Goal: Task Accomplishment & Management: Manage account settings

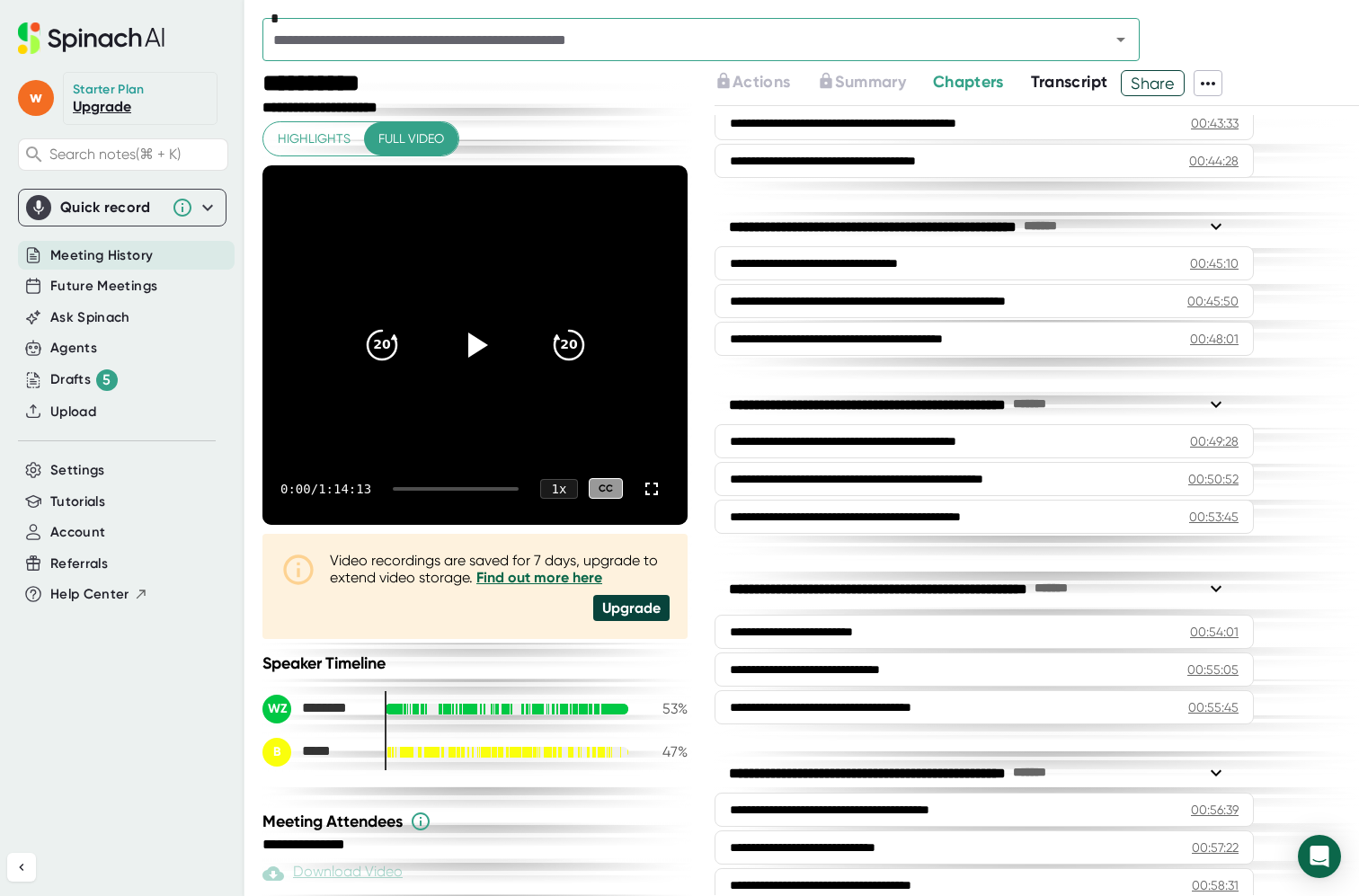
scroll to position [2023, 0]
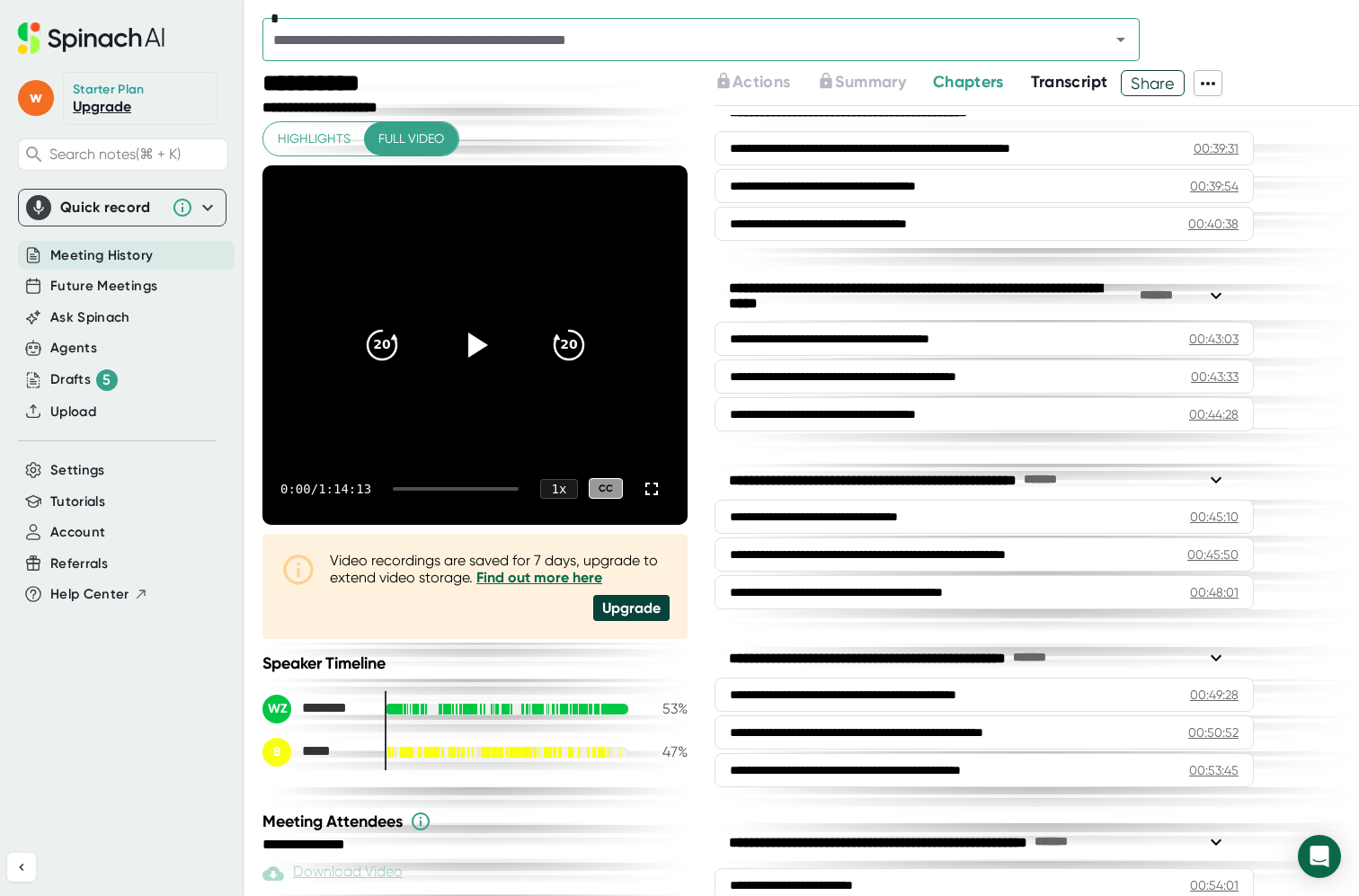
click at [1167, 82] on span "Share" at bounding box center [1152, 83] width 62 height 32
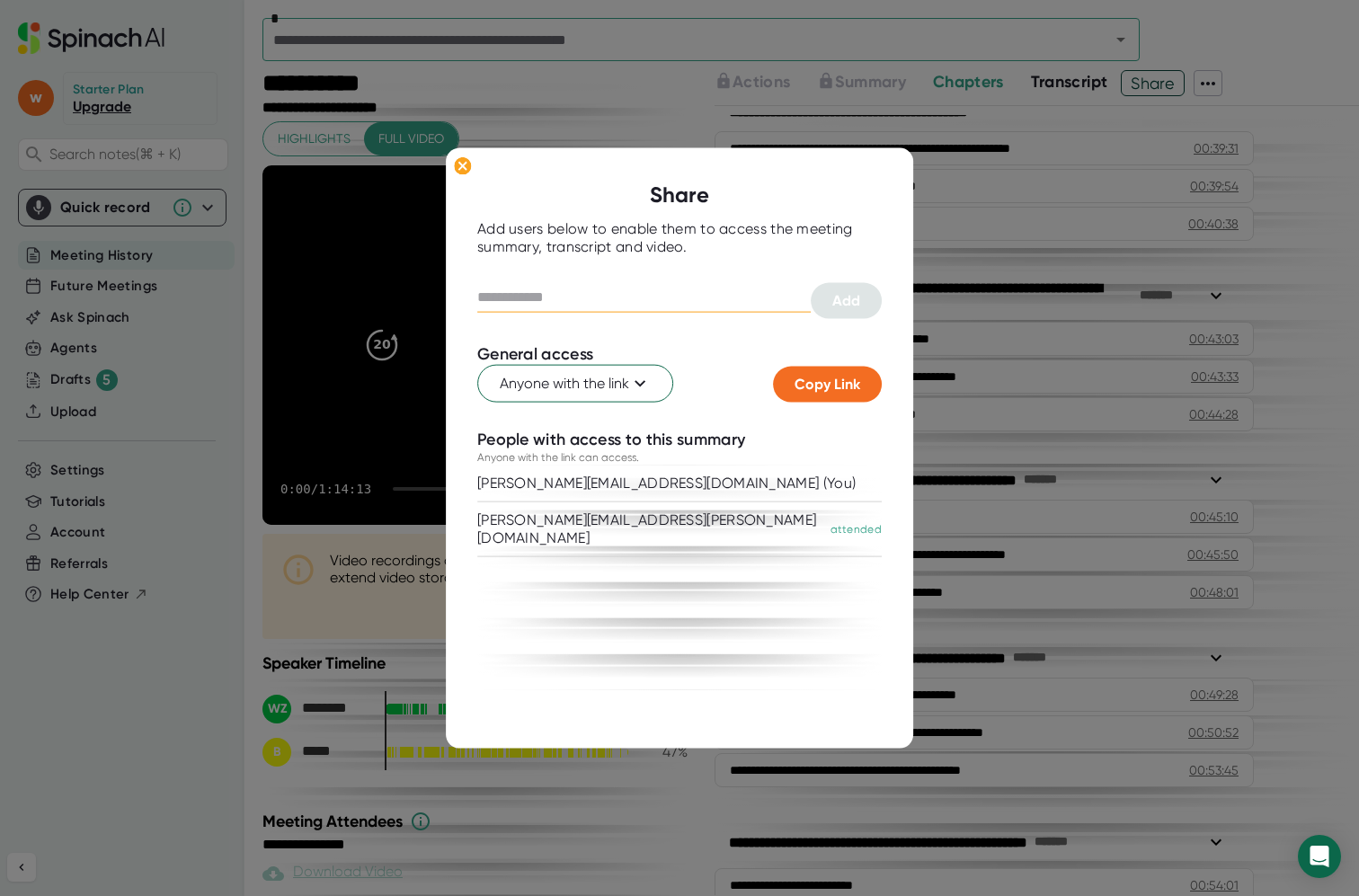
click at [615, 290] on input "text" at bounding box center [644, 297] width 334 height 29
drag, startPoint x: 726, startPoint y: 295, endPoint x: 525, endPoint y: 304, distance: 201.2
click at [525, 304] on input "**********" at bounding box center [644, 297] width 334 height 29
type input "**********"
click at [847, 298] on span "Add" at bounding box center [846, 301] width 28 height 17
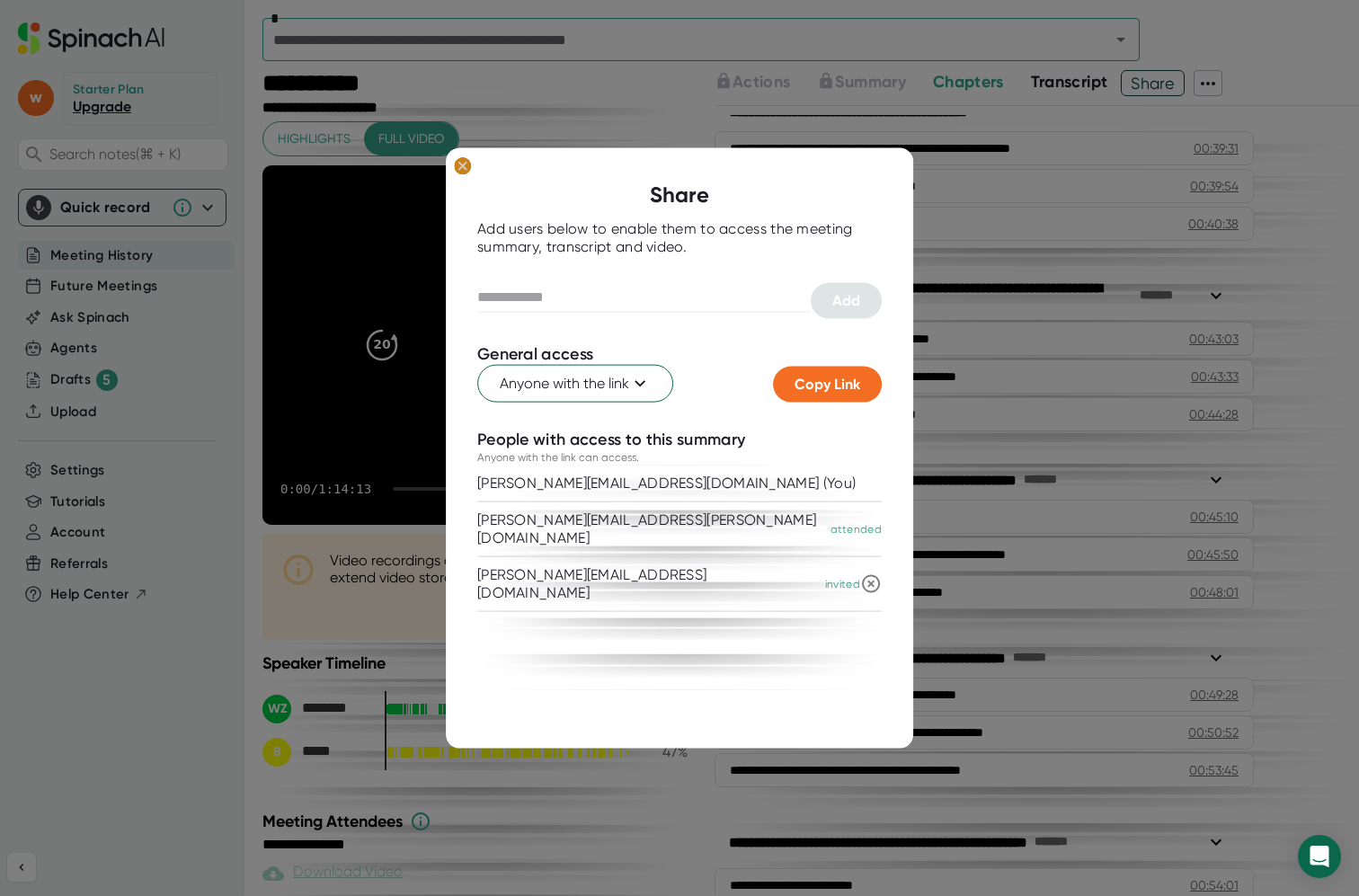
click at [469, 165] on ellipse at bounding box center [462, 165] width 17 height 18
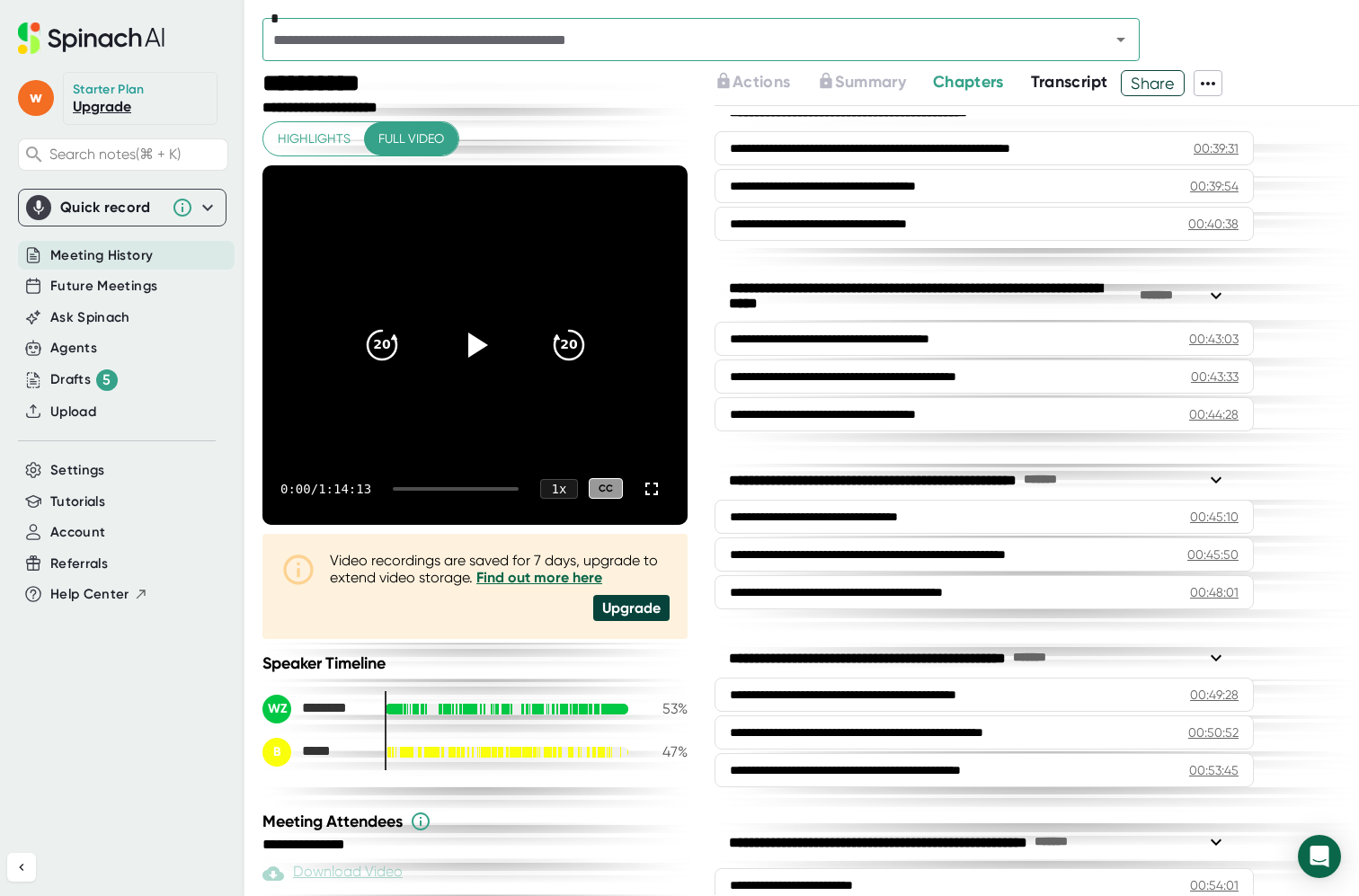
click at [1207, 83] on icon at bounding box center [1207, 83] width 14 height 4
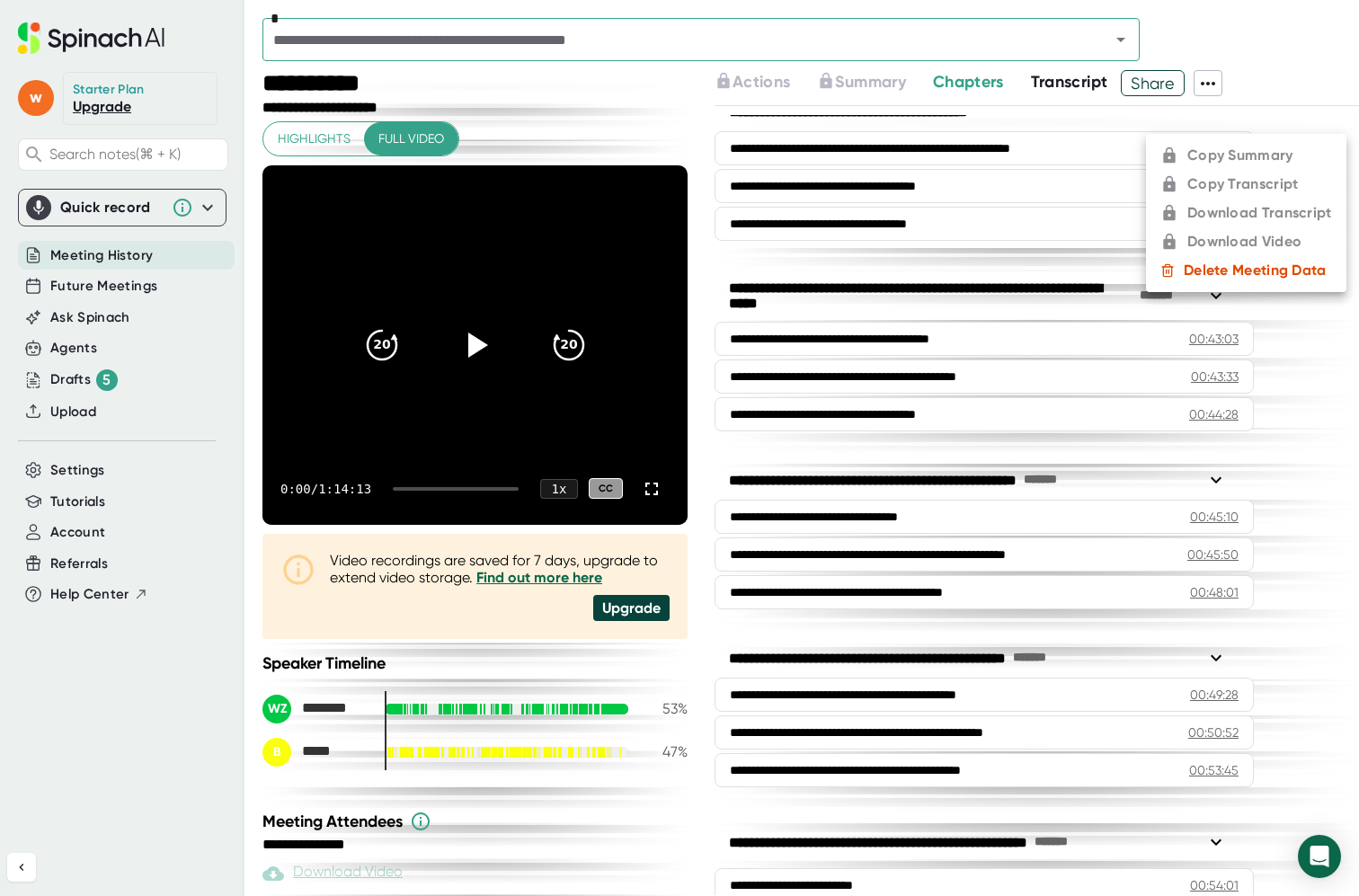
click at [1253, 207] on ul "Copy Summary Copy Transcript Download Transcript Download Video Delete Meeting …" at bounding box center [1246, 213] width 201 height 158
click at [1264, 213] on ul "Copy Summary Copy Transcript Download Transcript Download Video Delete Meeting …" at bounding box center [1246, 213] width 201 height 158
click at [1165, 89] on div at bounding box center [680, 448] width 1359 height 896
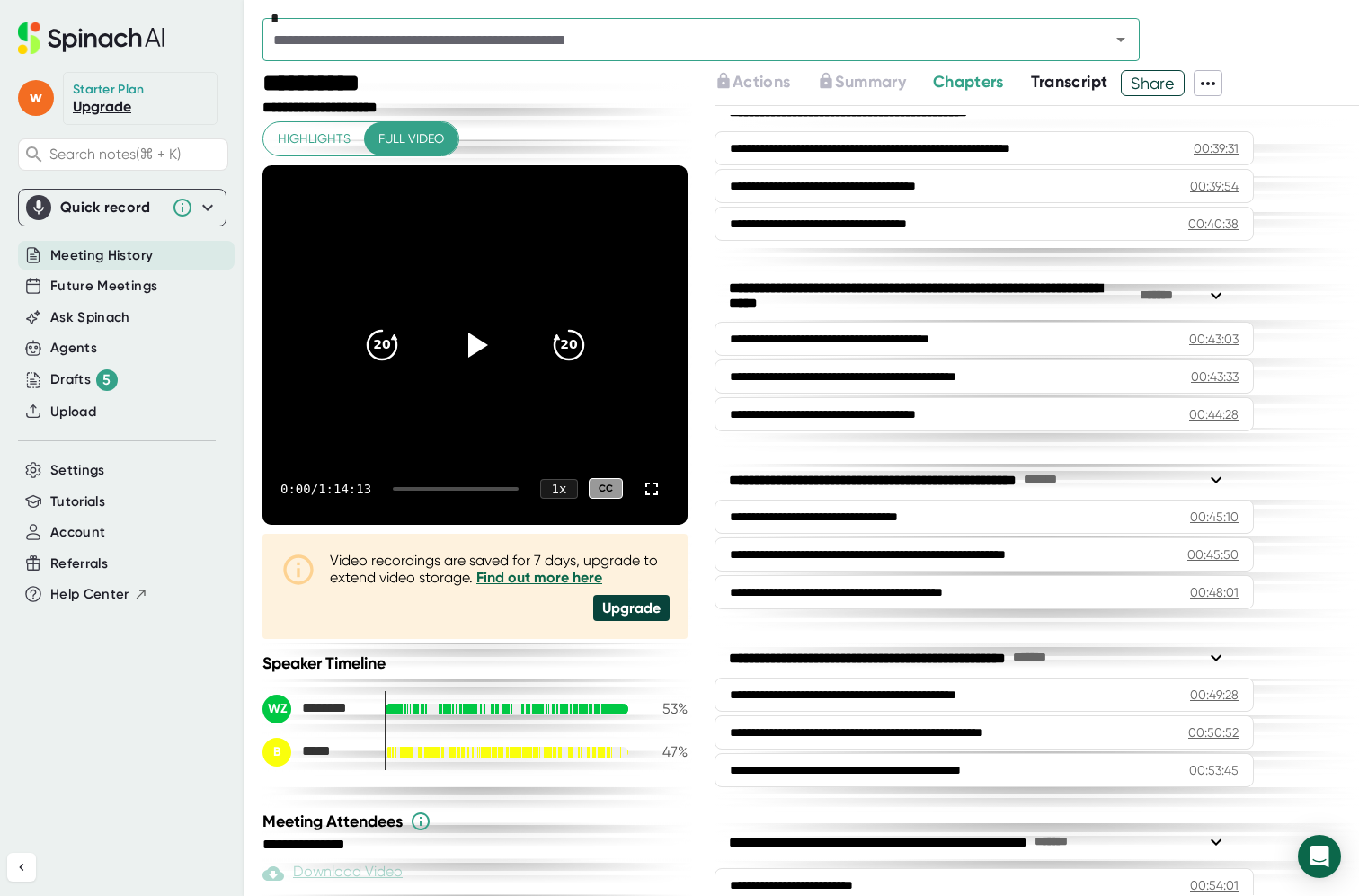
click at [1165, 87] on span "Share" at bounding box center [1152, 83] width 62 height 32
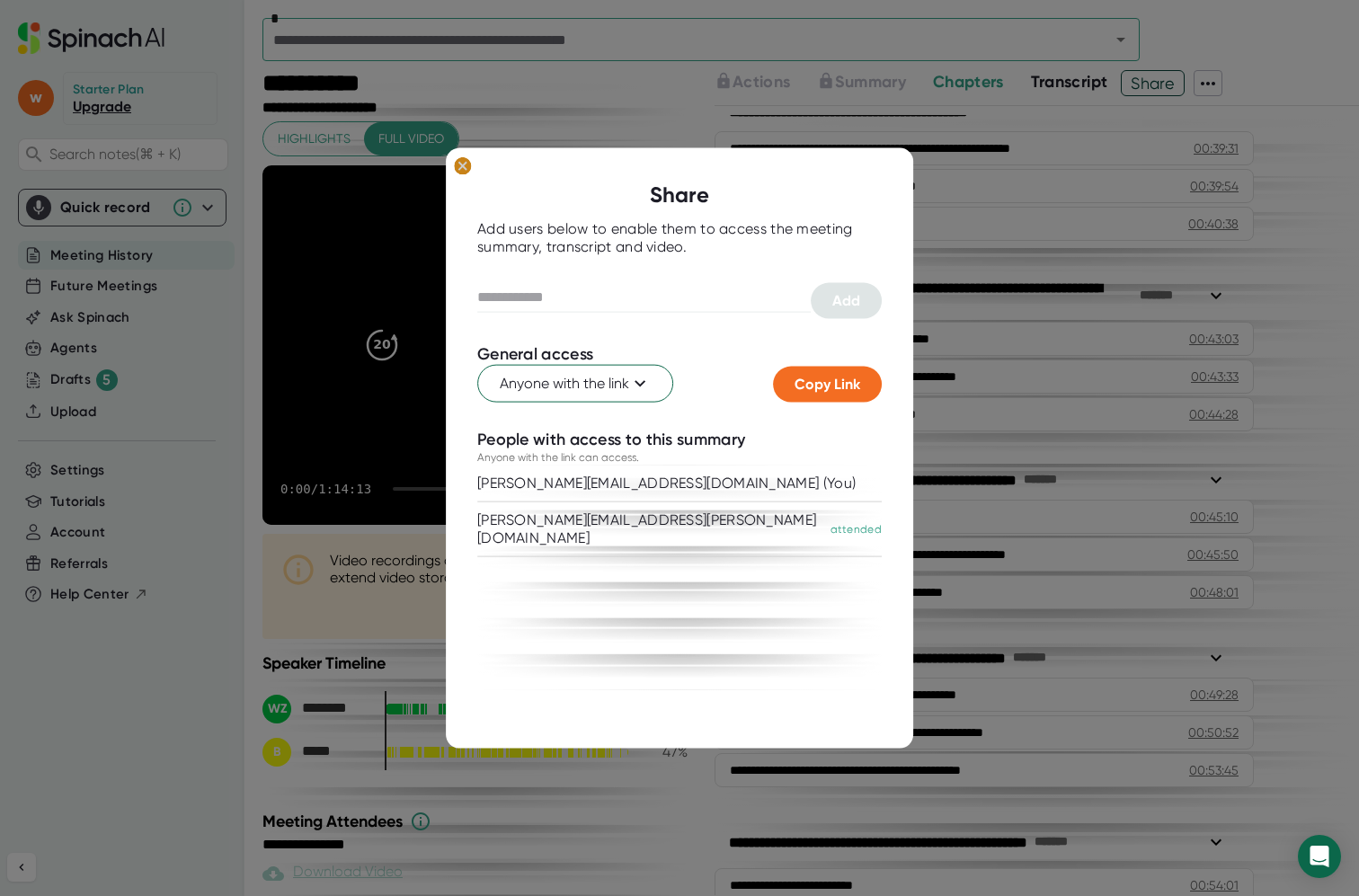
click at [465, 168] on icon at bounding box center [462, 166] width 8 height 8
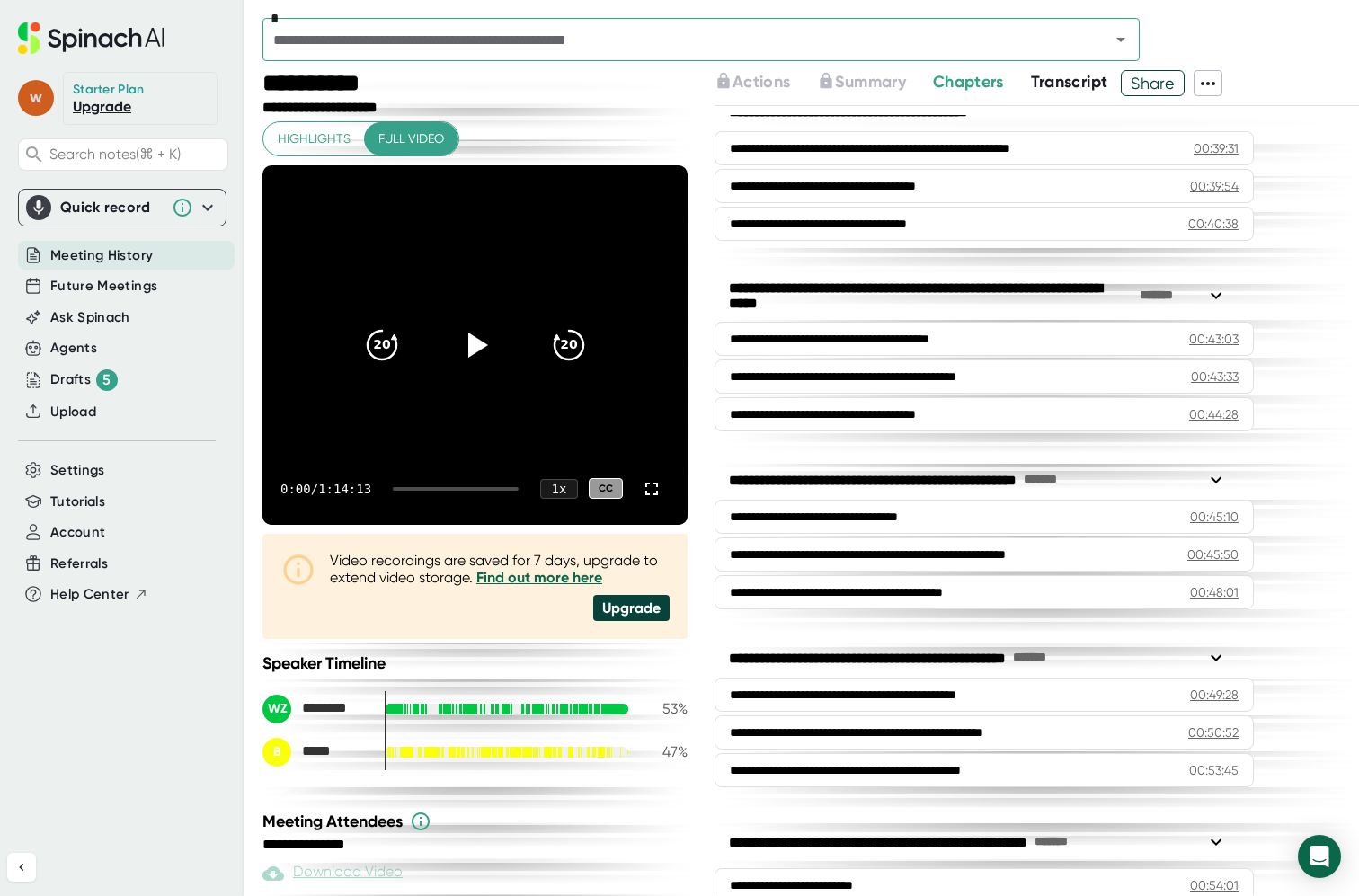
click at [31, 106] on span "w" at bounding box center [36, 97] width 36 height 36
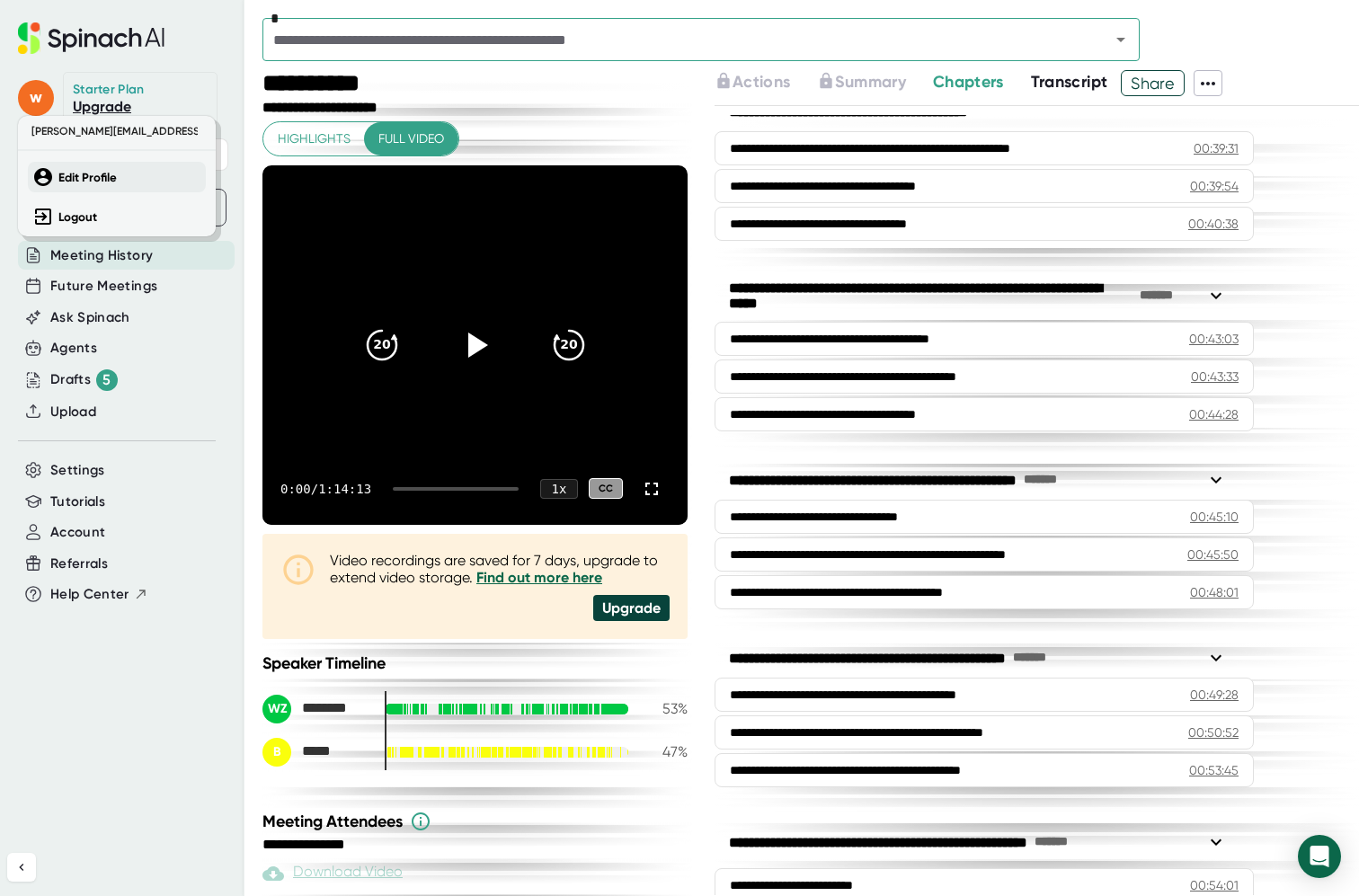
click at [87, 175] on b "Edit Profile" at bounding box center [87, 177] width 58 height 15
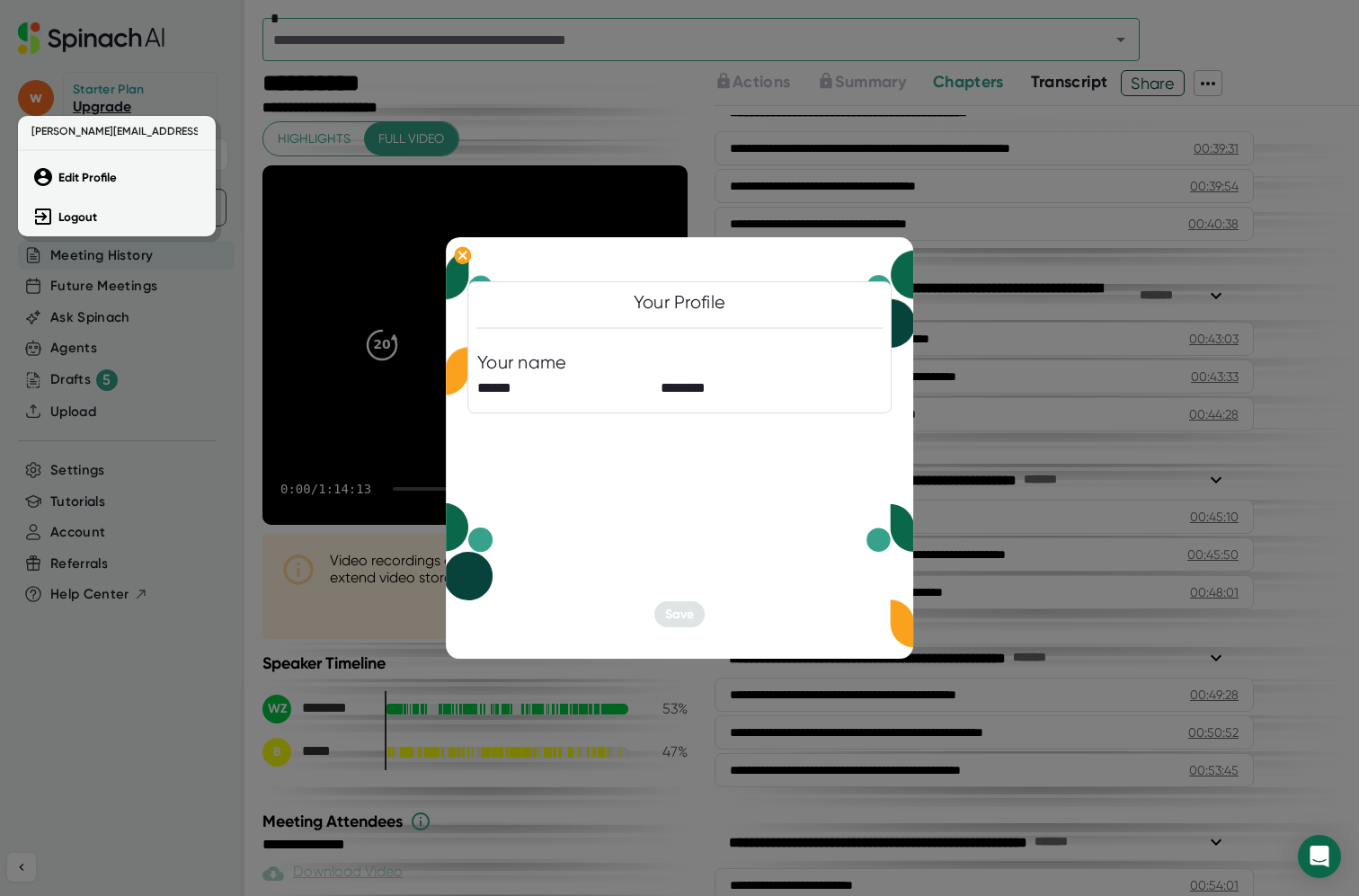
click at [460, 255] on div at bounding box center [680, 448] width 1359 height 896
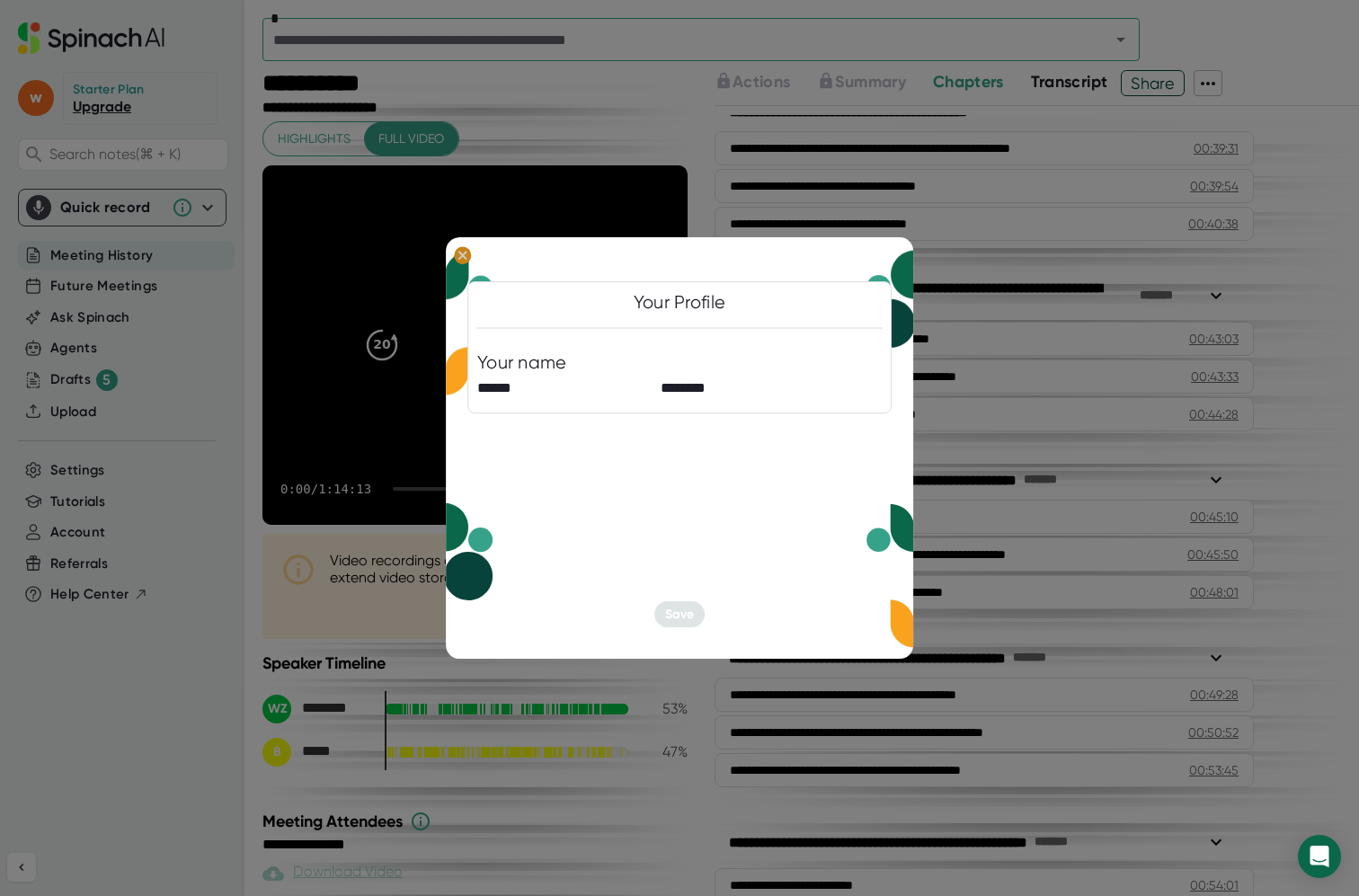
click at [466, 258] on icon at bounding box center [462, 254] width 8 height 8
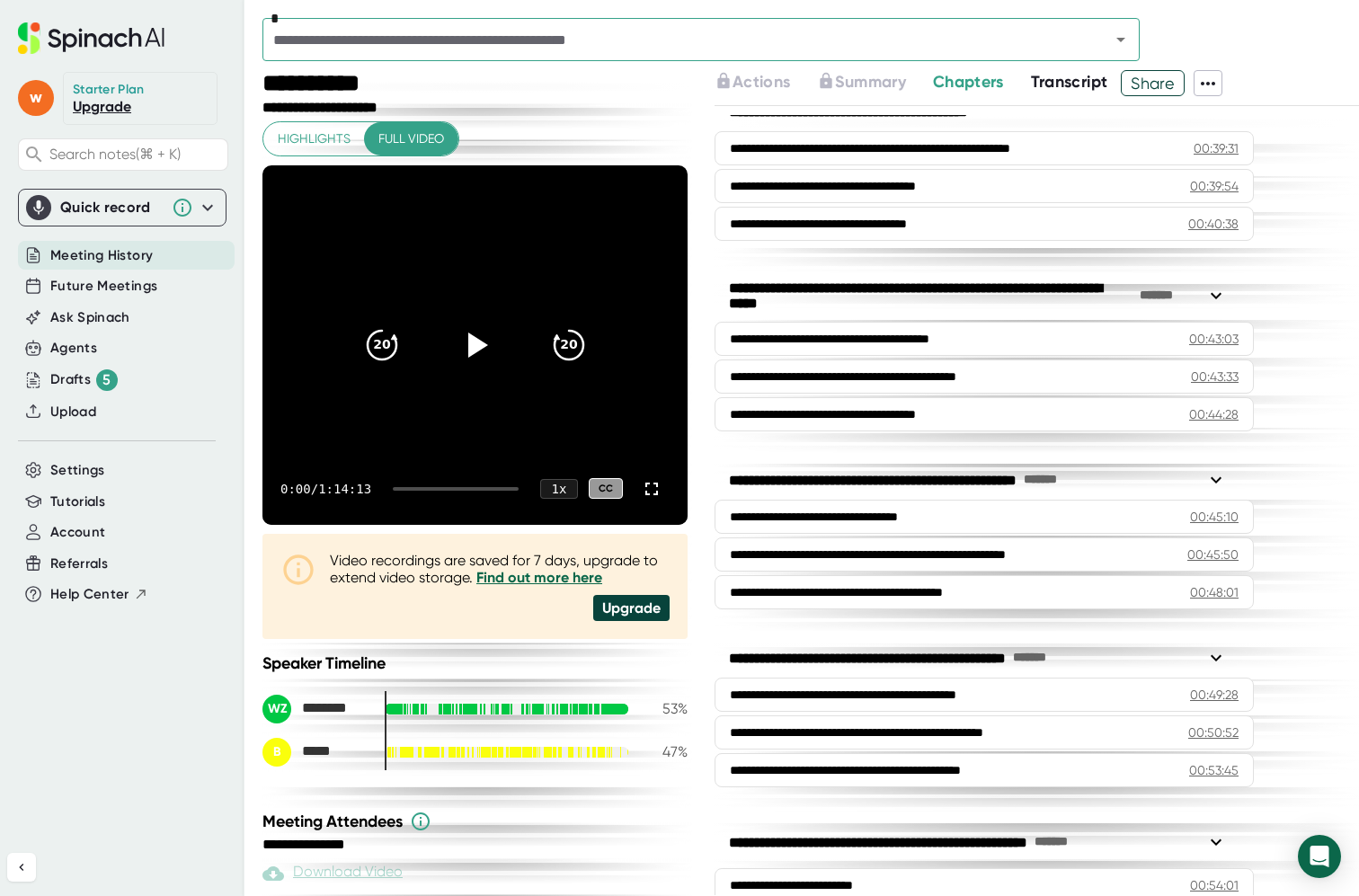
click at [335, 135] on span "Highlights" at bounding box center [314, 139] width 73 height 22
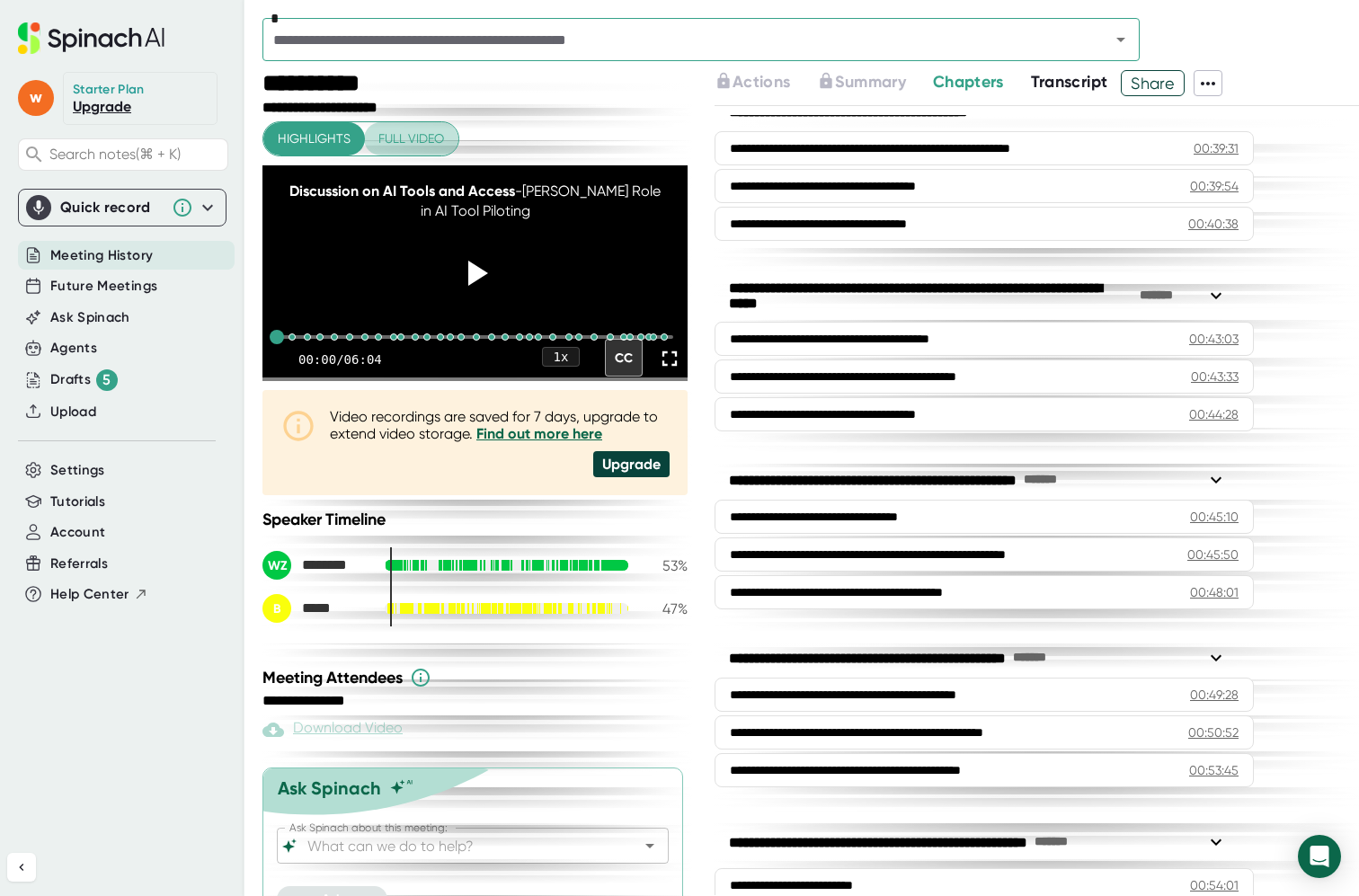
click at [395, 133] on span "Full video" at bounding box center [411, 139] width 66 height 22
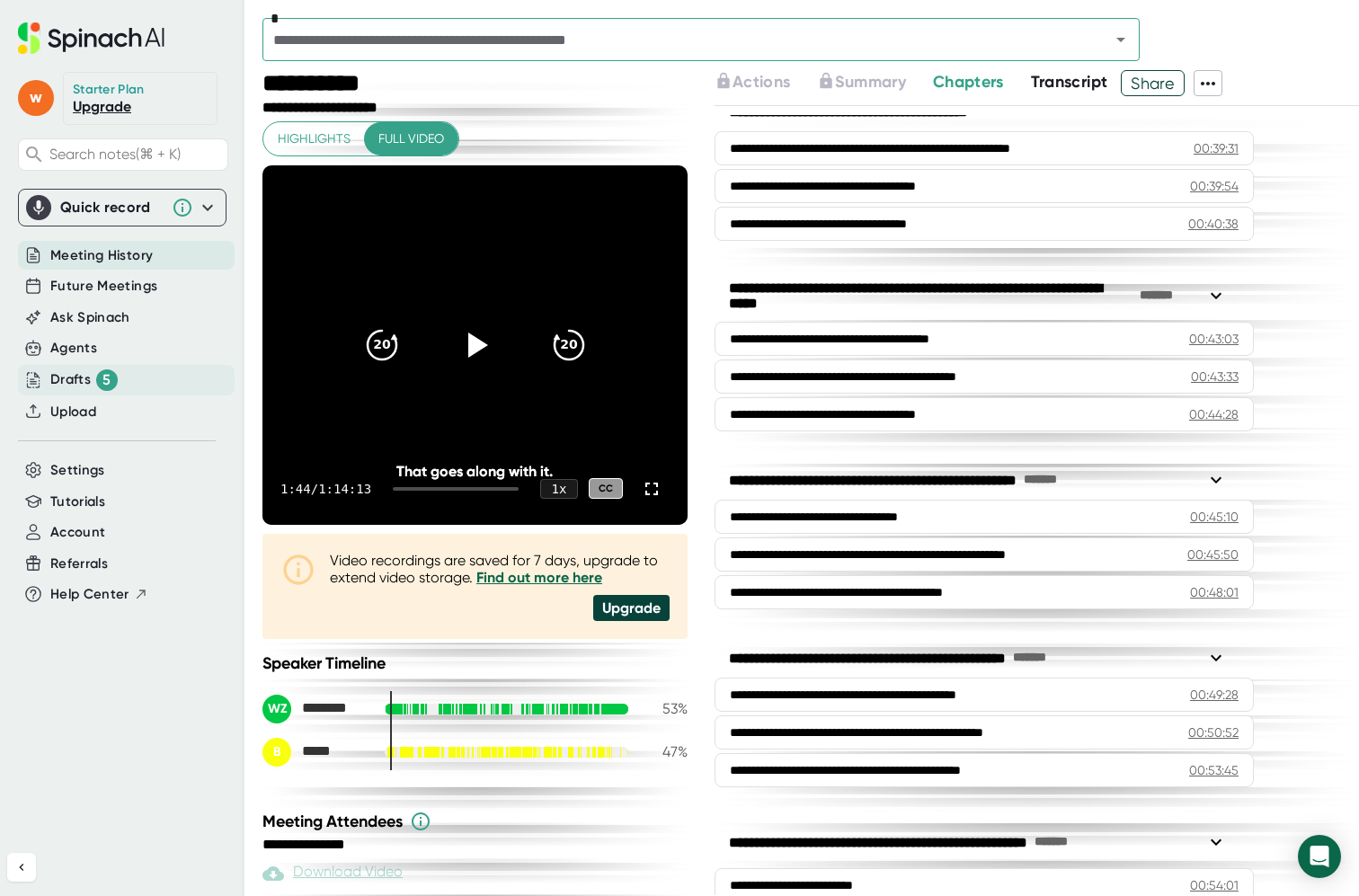
click at [79, 377] on div "Drafts 5" at bounding box center [84, 380] width 67 height 22
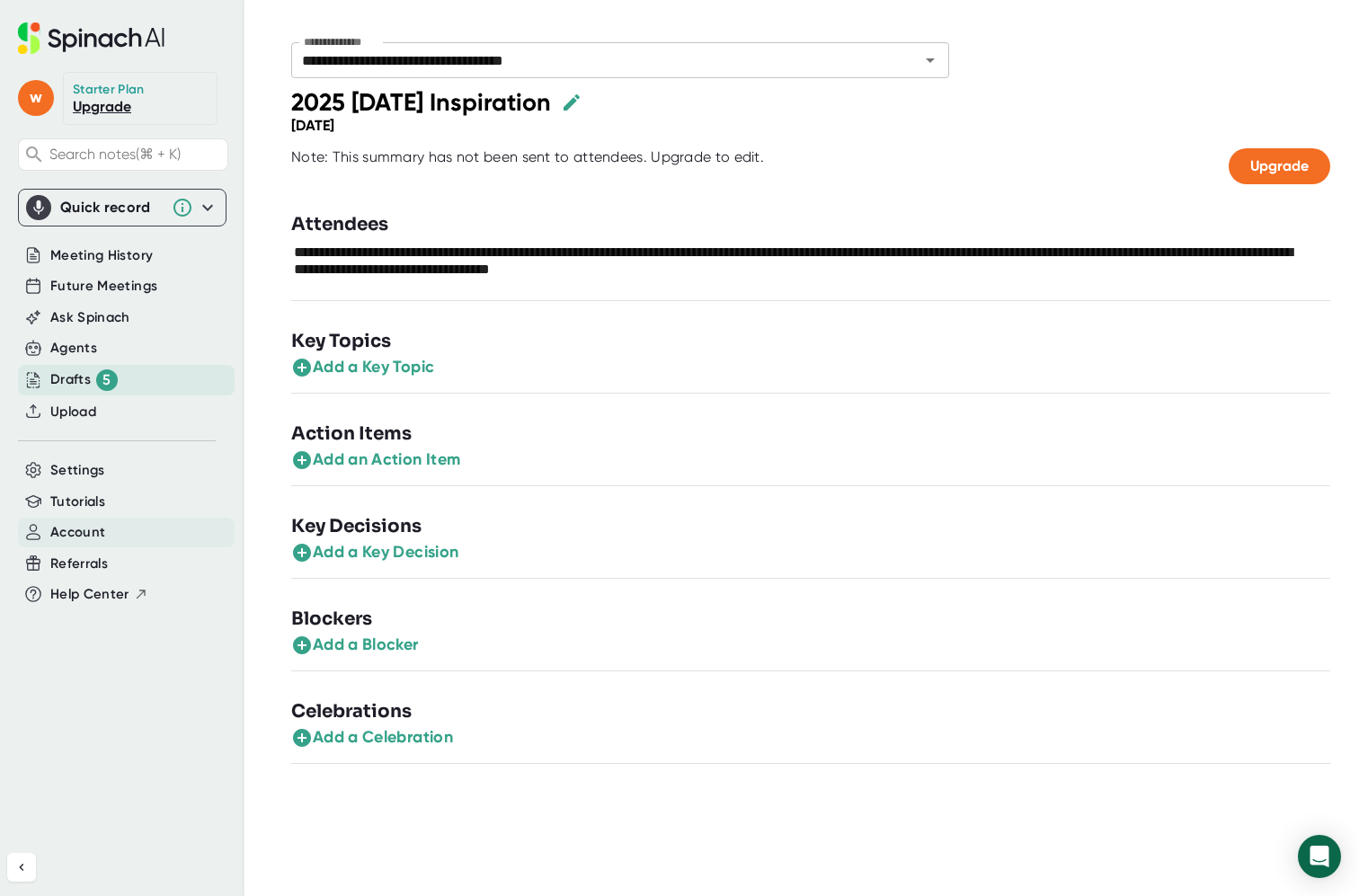
click at [91, 527] on span "Account" at bounding box center [78, 532] width 54 height 21
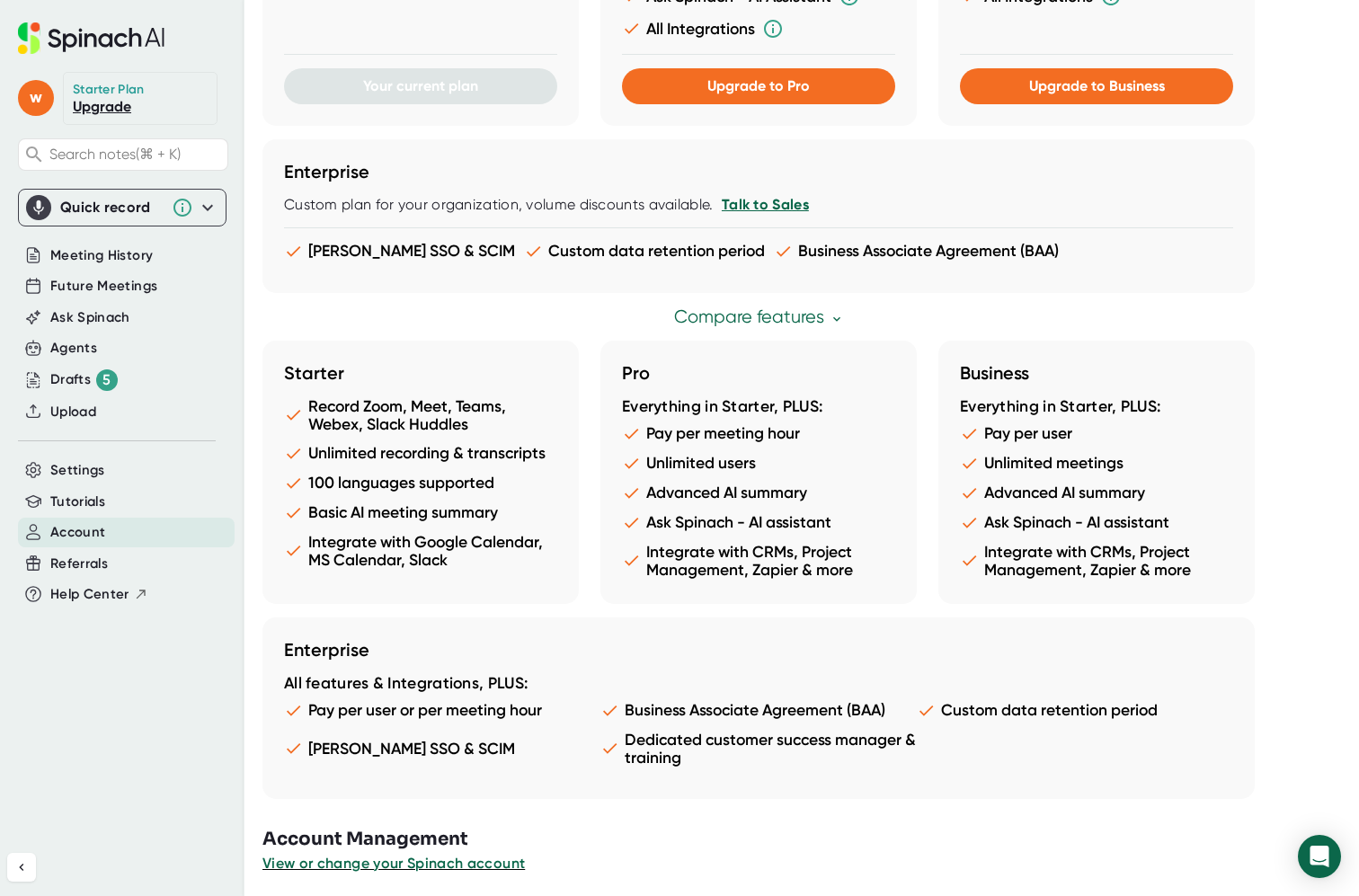
scroll to position [779, 0]
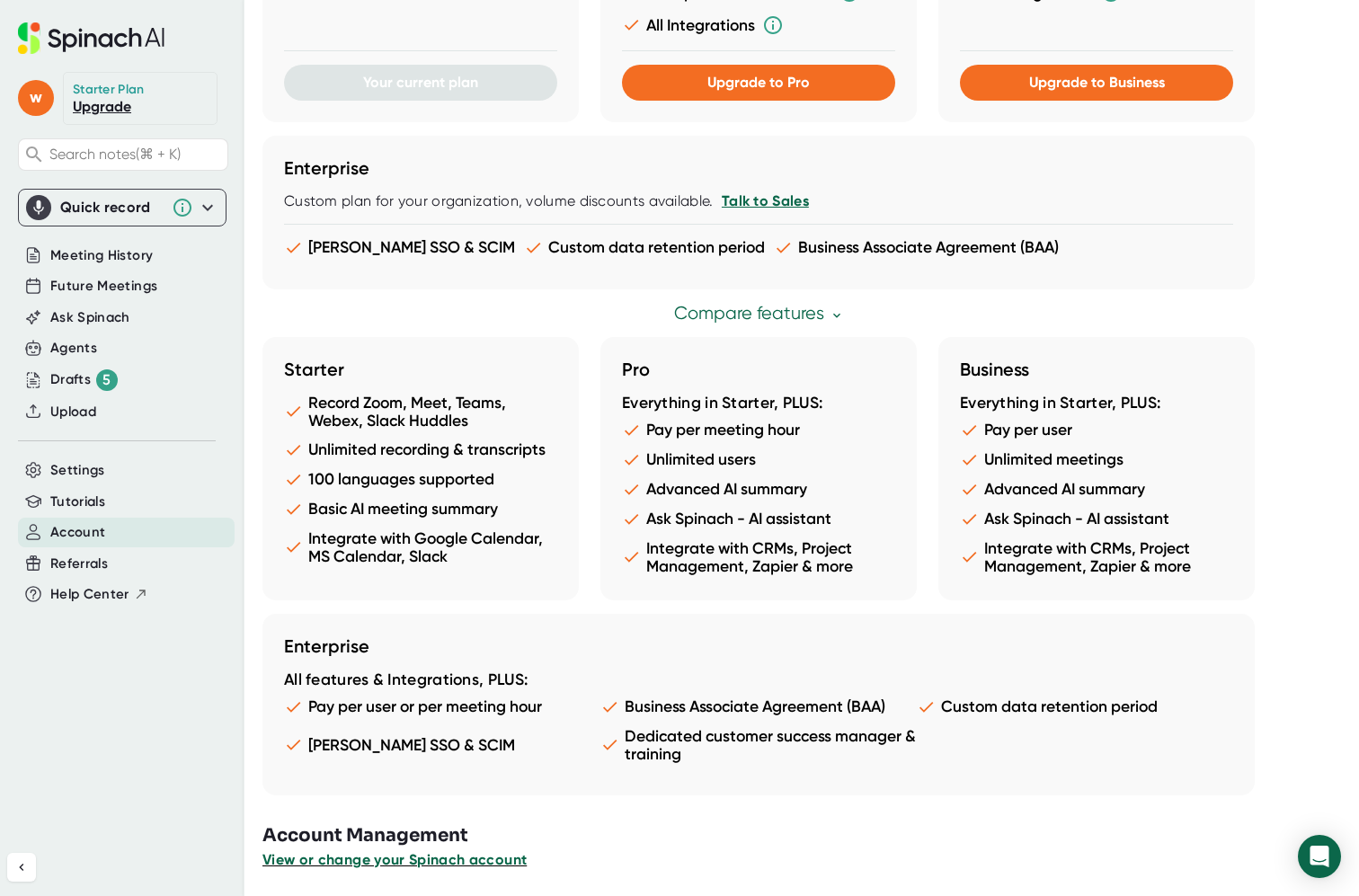
click at [508, 859] on span "View or change your Spinach account" at bounding box center [395, 859] width 264 height 17
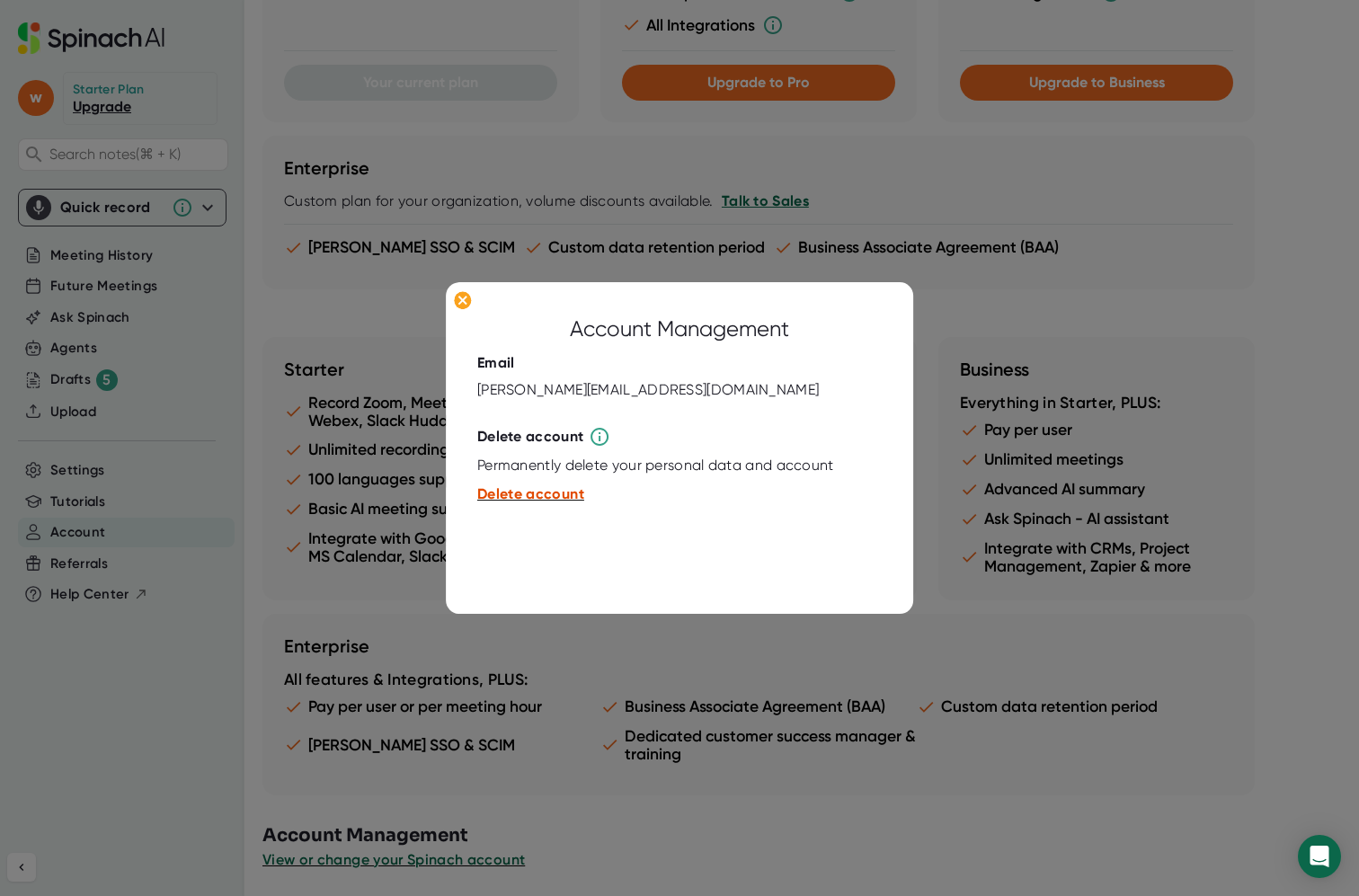
click at [554, 498] on span "Delete account" at bounding box center [530, 495] width 107 height 17
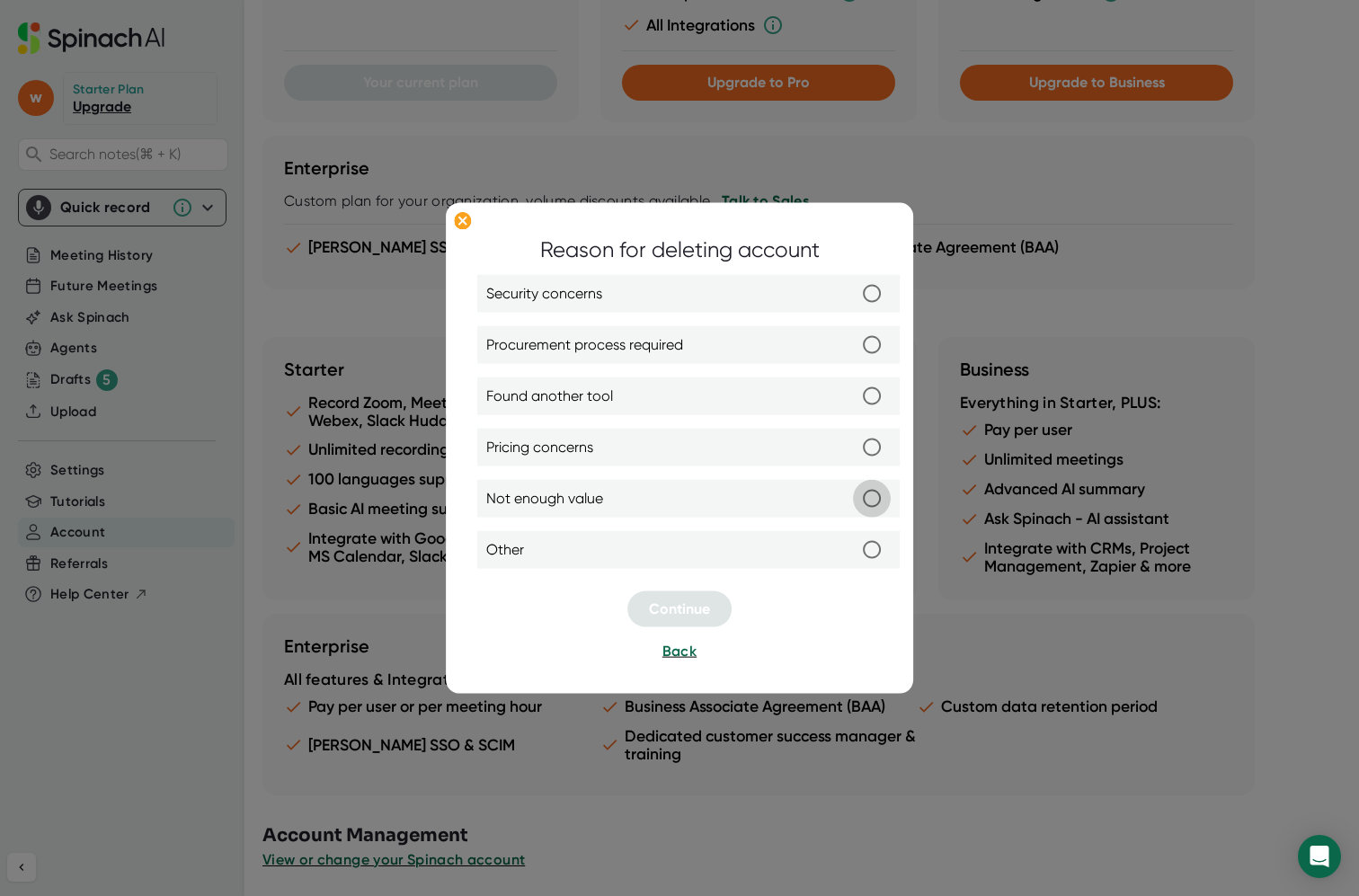
click at [871, 497] on input "Not enough value" at bounding box center [872, 499] width 37 height 37
radio input "true"
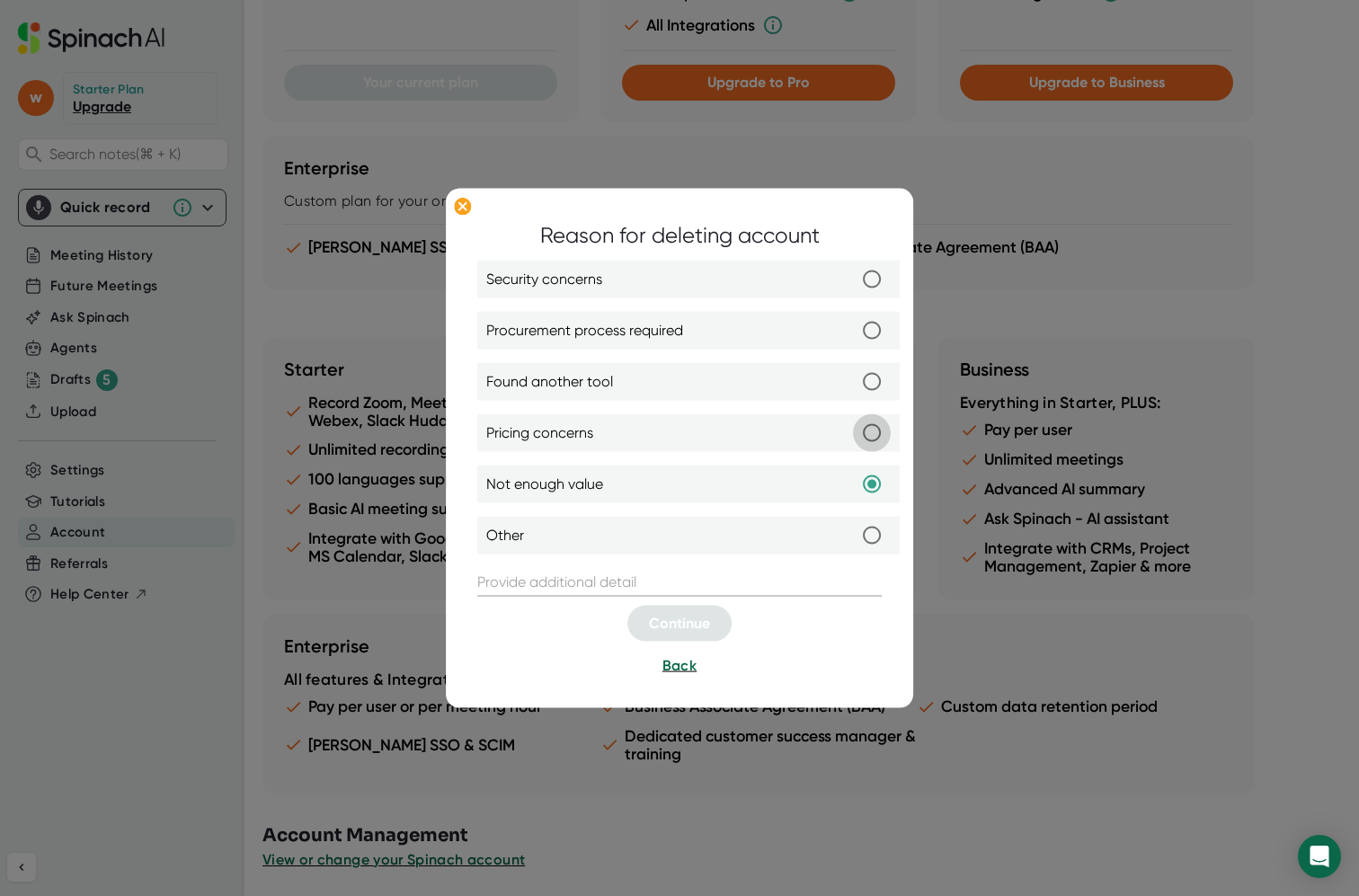
click at [874, 430] on input "Pricing concerns" at bounding box center [872, 433] width 37 height 37
radio input "true"
click at [649, 579] on input "text" at bounding box center [679, 582] width 404 height 29
click at [871, 485] on input "Not enough value" at bounding box center [872, 485] width 37 height 37
radio input "true"
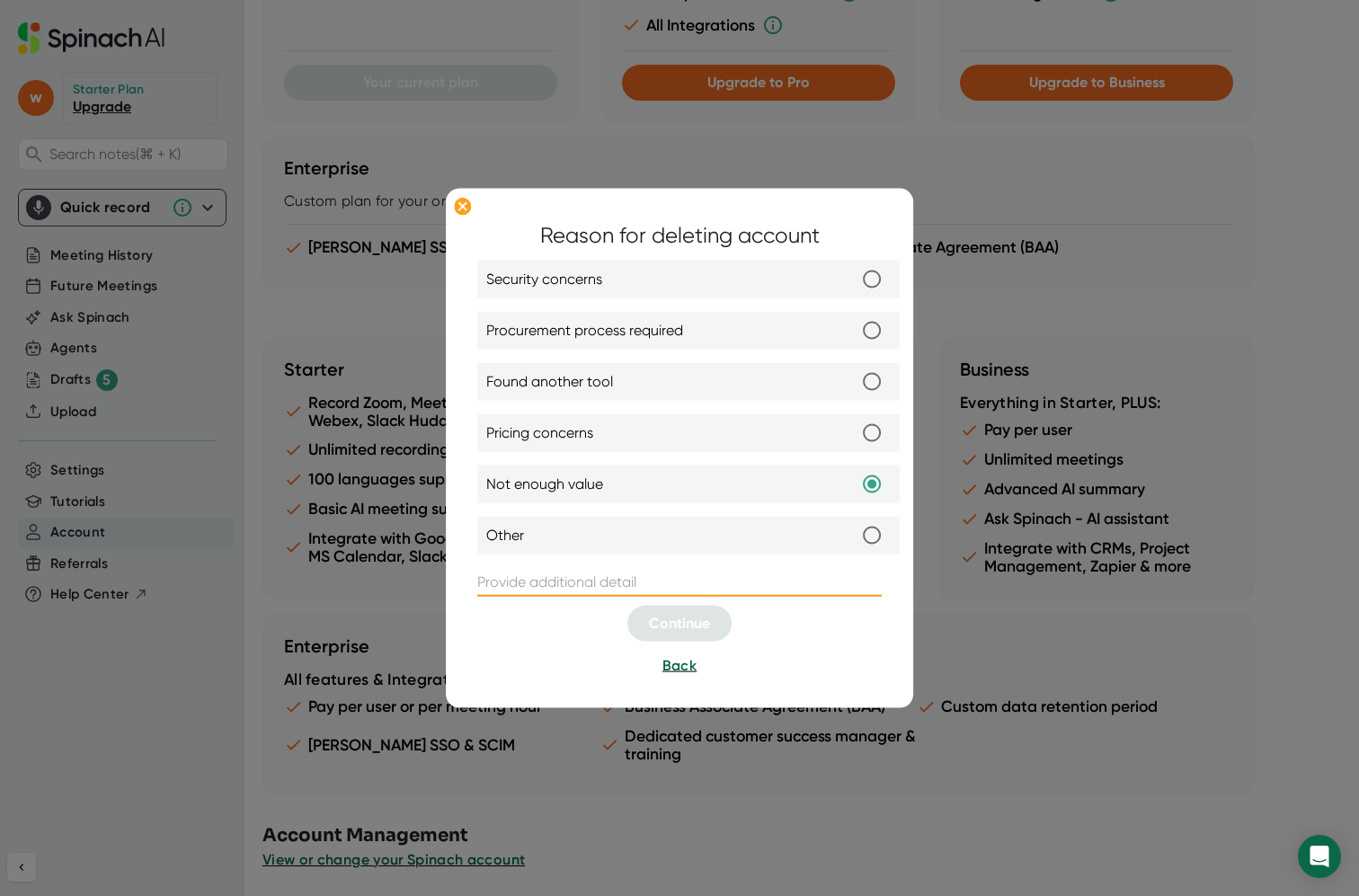
click at [638, 572] on input "text" at bounding box center [679, 582] width 404 height 29
type input "didnt help me much"
click at [687, 620] on span "Continue" at bounding box center [679, 623] width 61 height 17
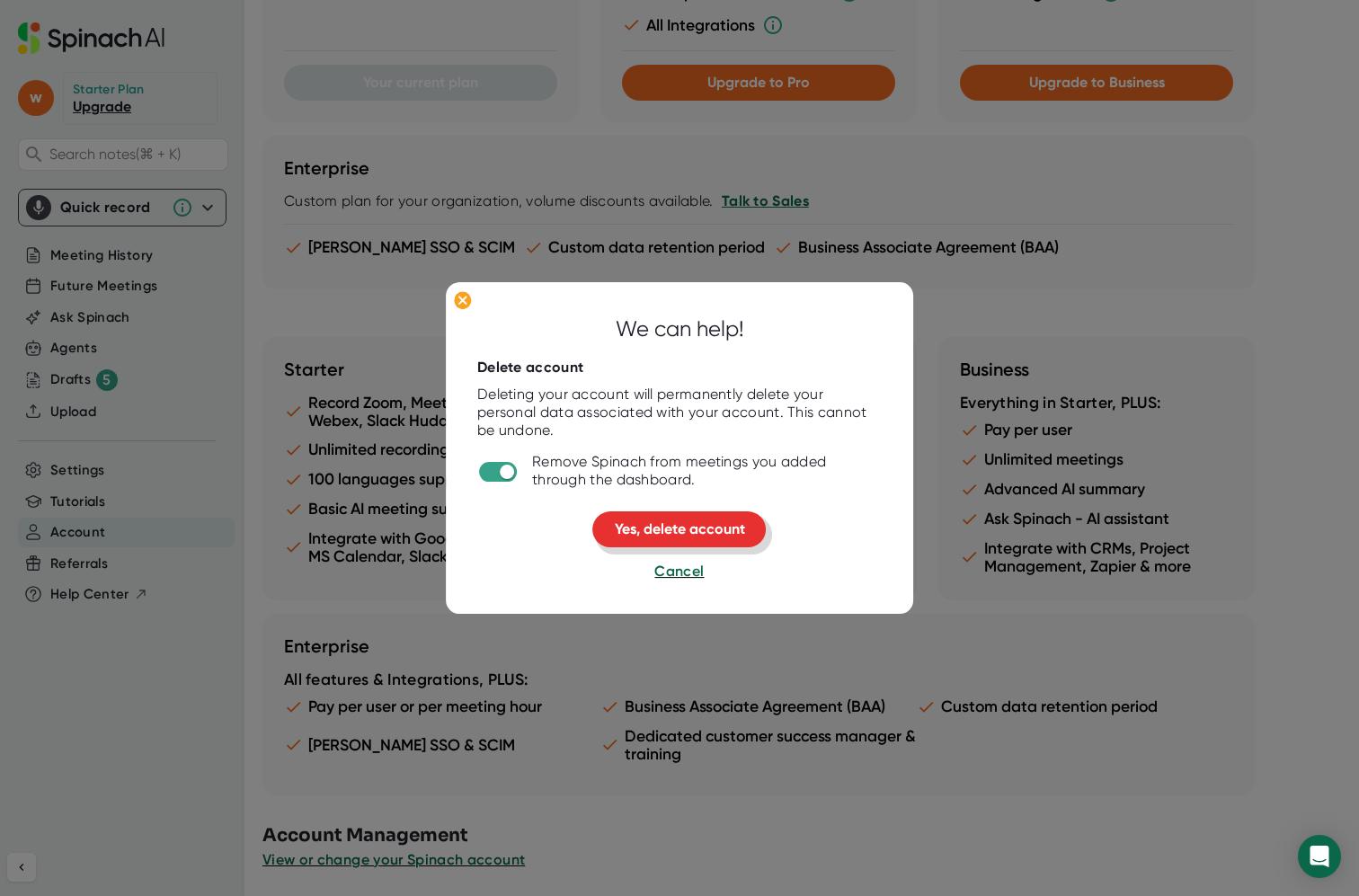
click at [697, 530] on span "Yes, delete account" at bounding box center [680, 530] width 130 height 17
